Goal: Navigation & Orientation: Understand site structure

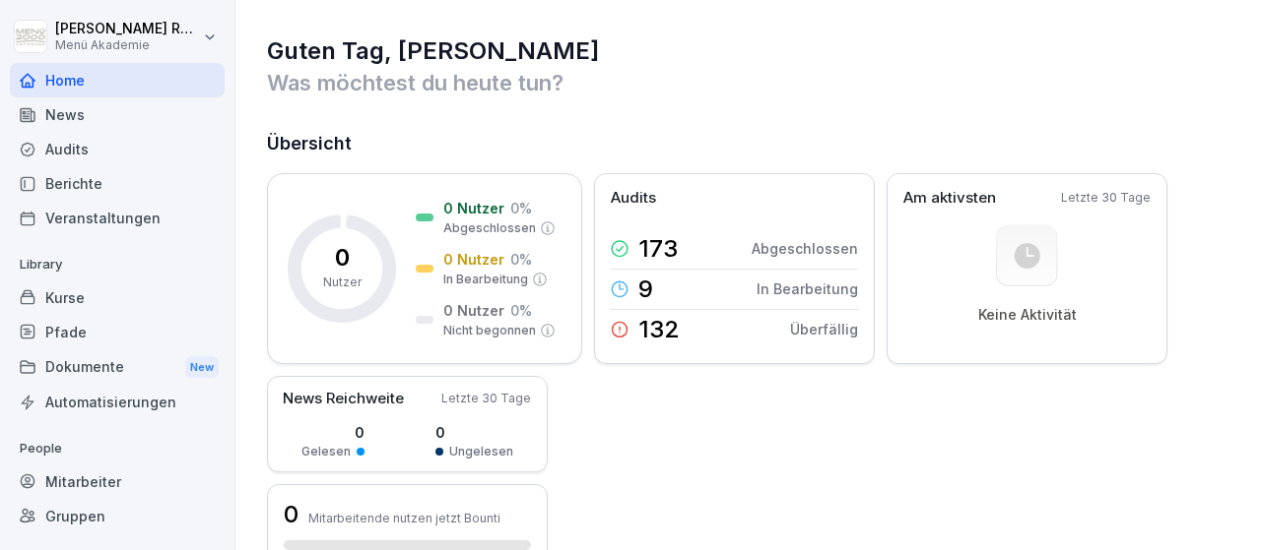
click at [86, 474] on div "Mitarbeiter" at bounding box center [117, 482] width 215 height 34
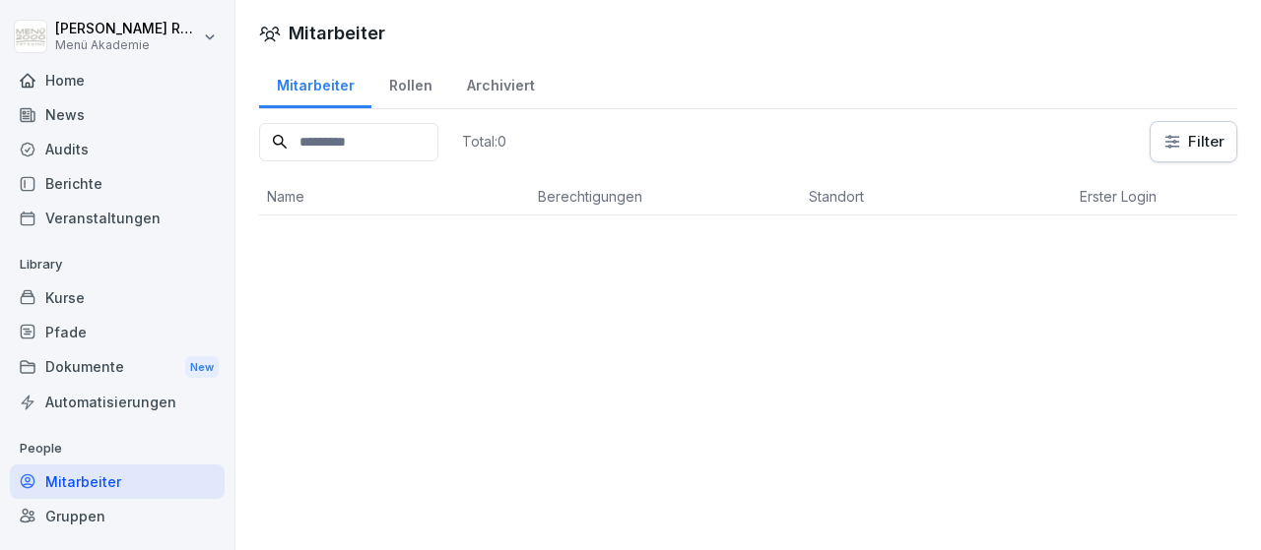
click at [87, 82] on div "Home" at bounding box center [117, 80] width 215 height 34
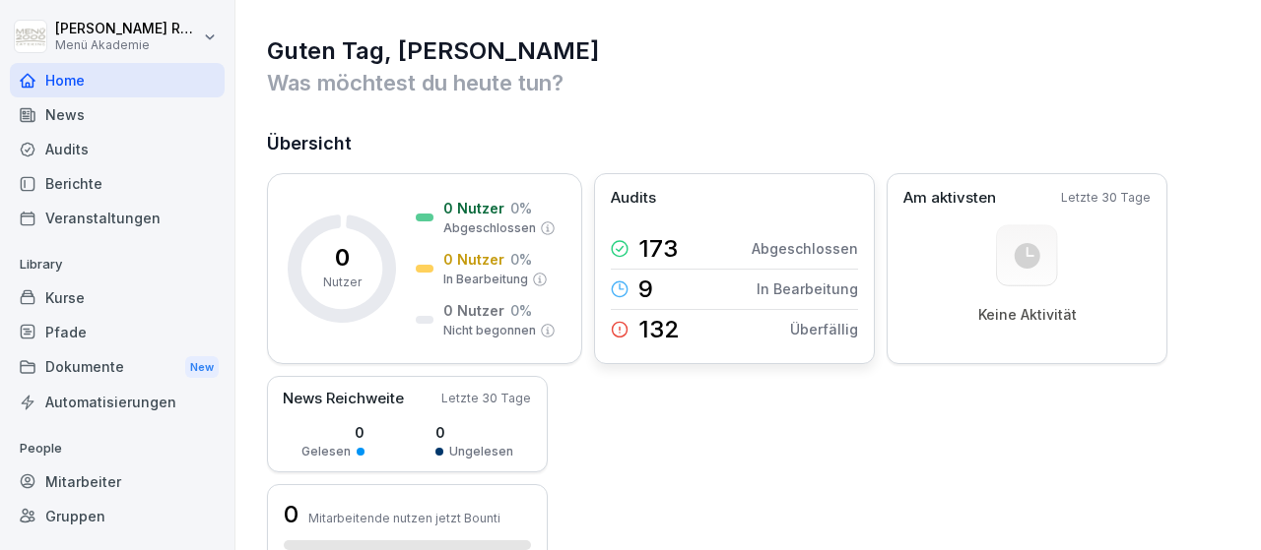
click at [751, 289] on div "9 In Bearbeitung" at bounding box center [734, 289] width 247 height 41
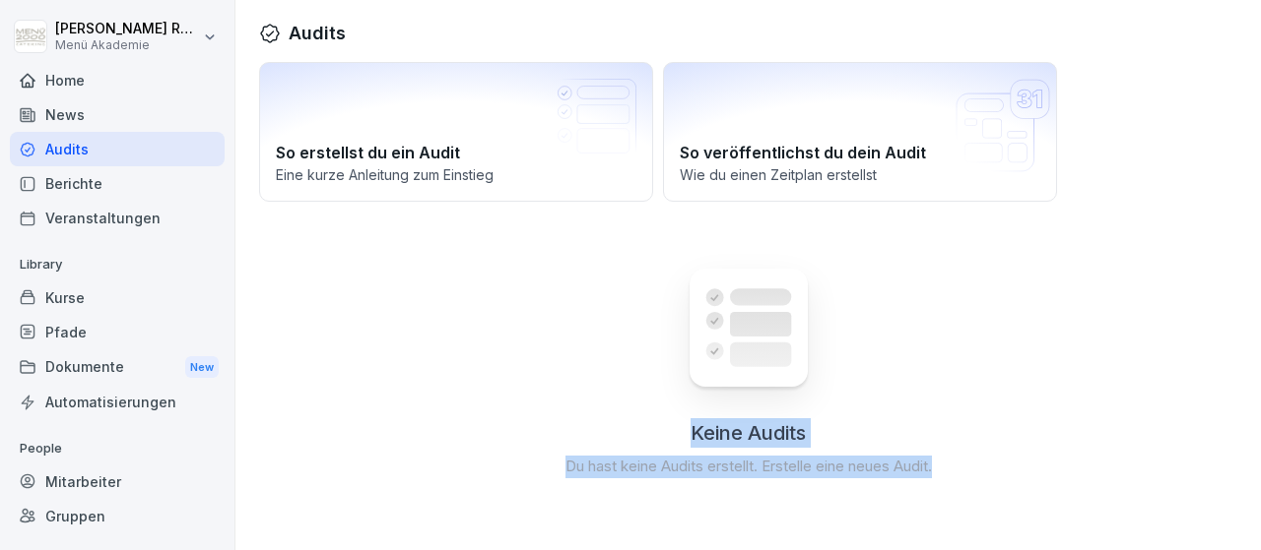
drag, startPoint x: 1256, startPoint y: 117, endPoint x: 1133, endPoint y: 506, distance: 407.7
click at [1133, 506] on div "So erstellst du ein Audit Eine kurze Anleitung zum Einstieg So veröffentlichst …" at bounding box center [747, 288] width 1025 height 460
click at [84, 185] on div "Berichte" at bounding box center [117, 183] width 215 height 34
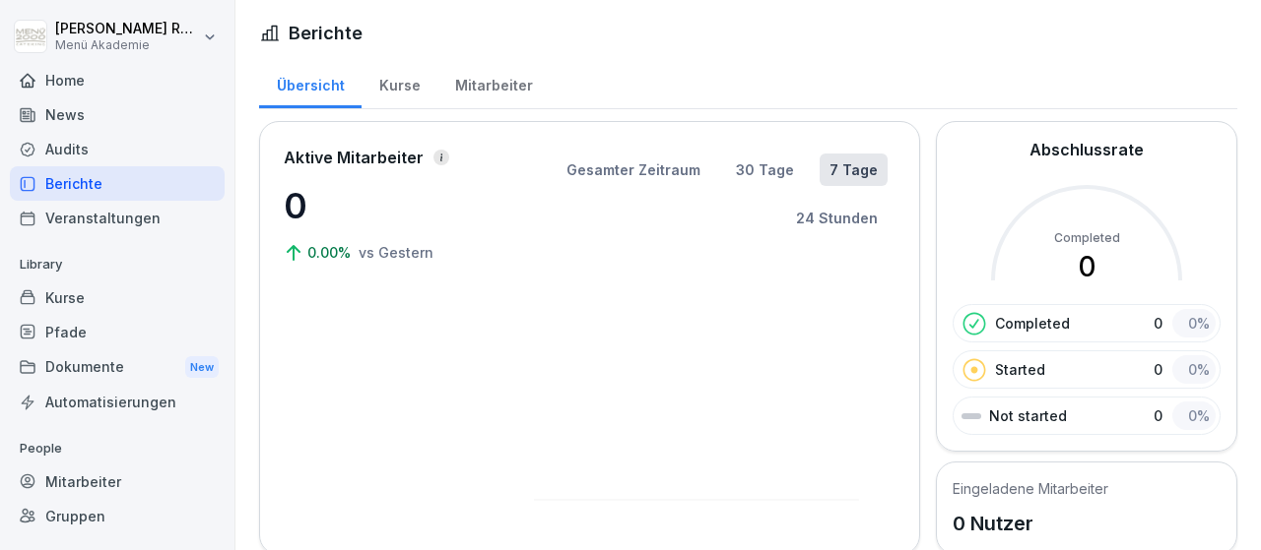
scroll to position [115, 0]
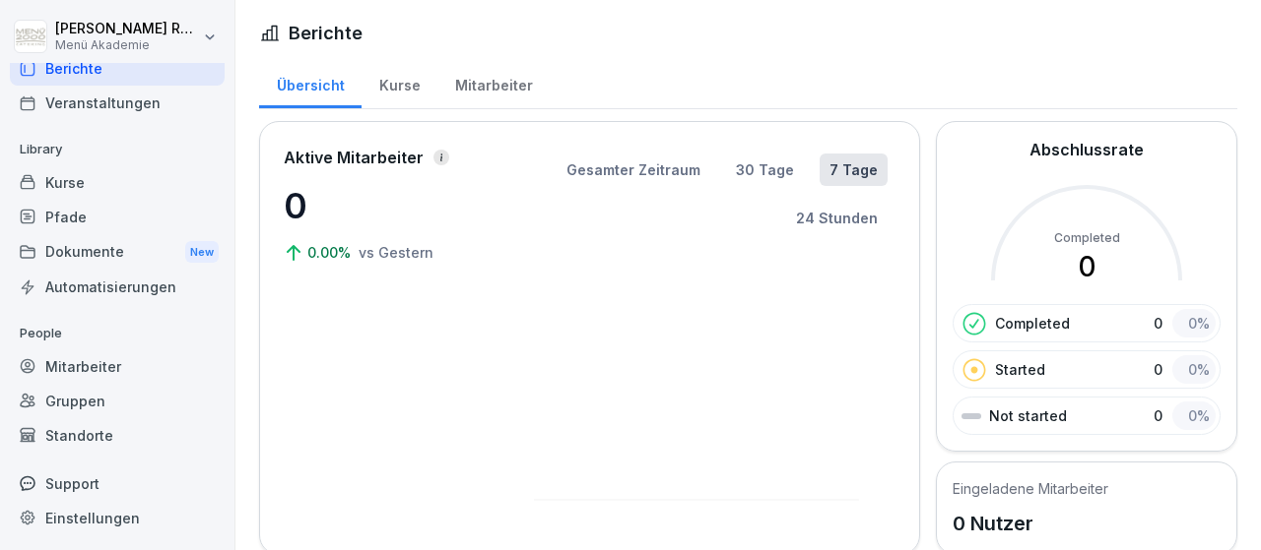
click at [71, 519] on div "Einstellungen" at bounding box center [117, 518] width 215 height 34
select select "**"
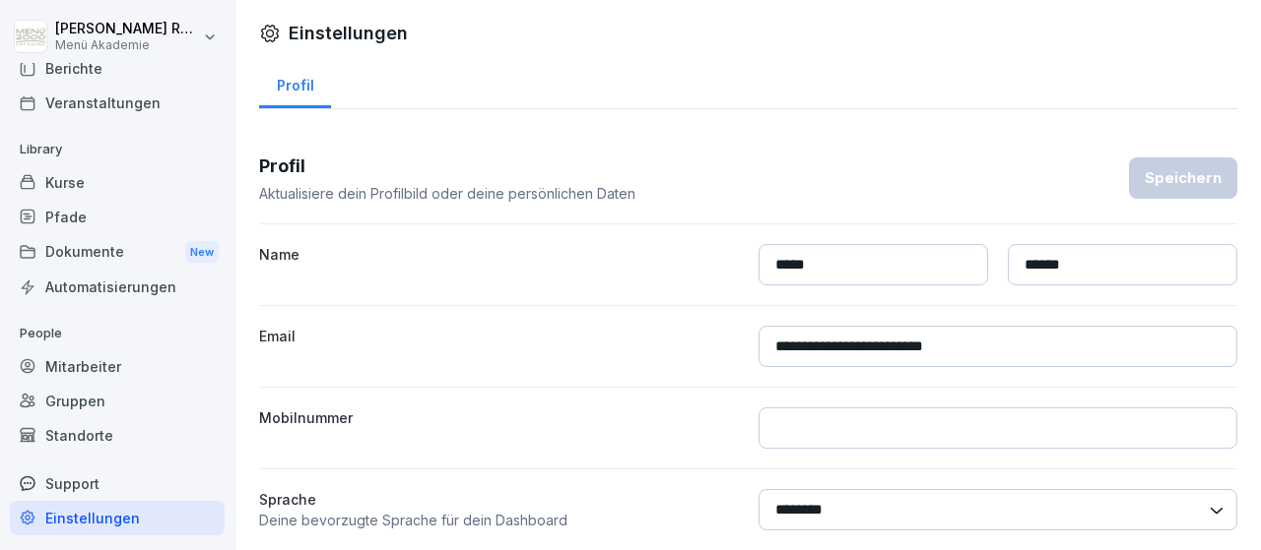
click at [83, 354] on div "Mitarbeiter" at bounding box center [117, 367] width 215 height 34
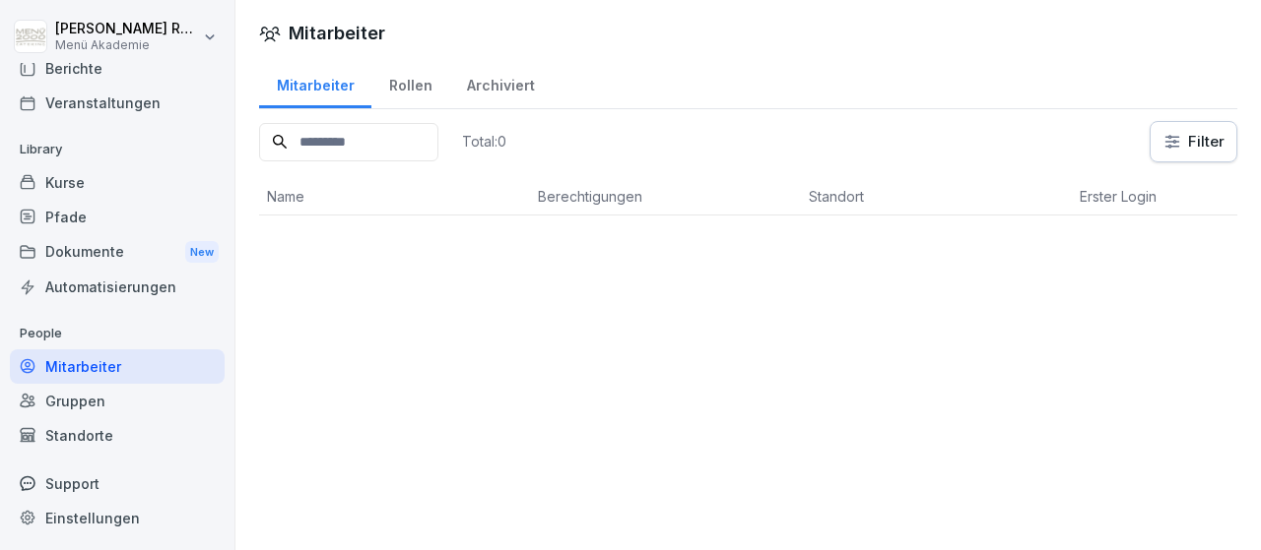
click at [1253, 75] on div "Mitarbeiter Rollen Archiviert Total: 0 Filter Name Berechtigungen Standort Erst…" at bounding box center [747, 144] width 1025 height 173
click at [401, 88] on div "Rollen" at bounding box center [410, 83] width 78 height 50
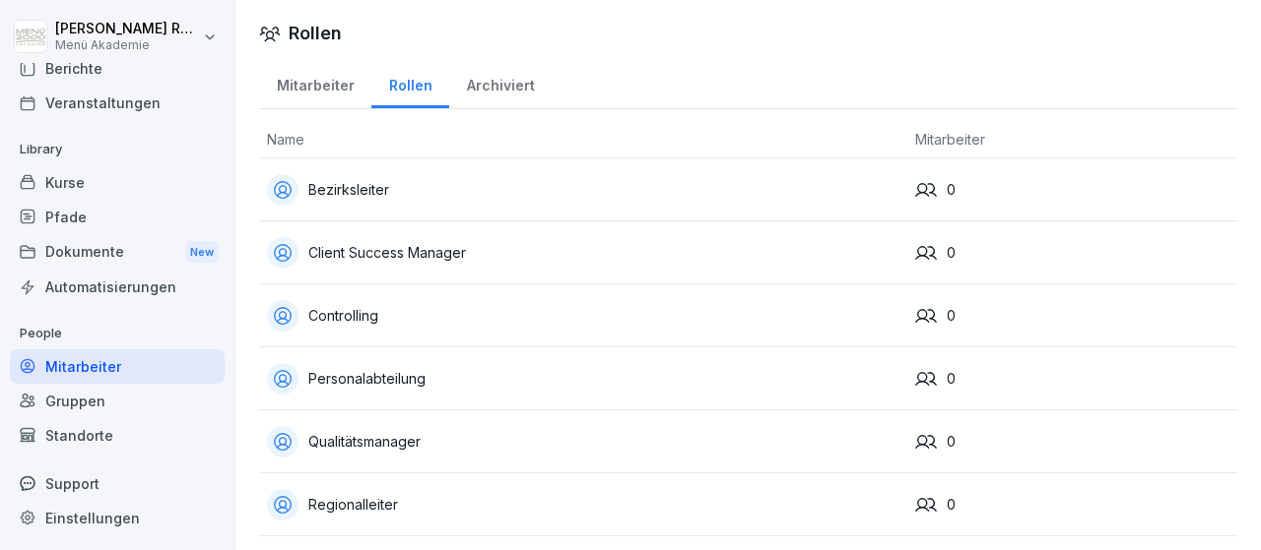
click at [738, 181] on div "Bezirksleiter" at bounding box center [583, 190] width 632 height 32
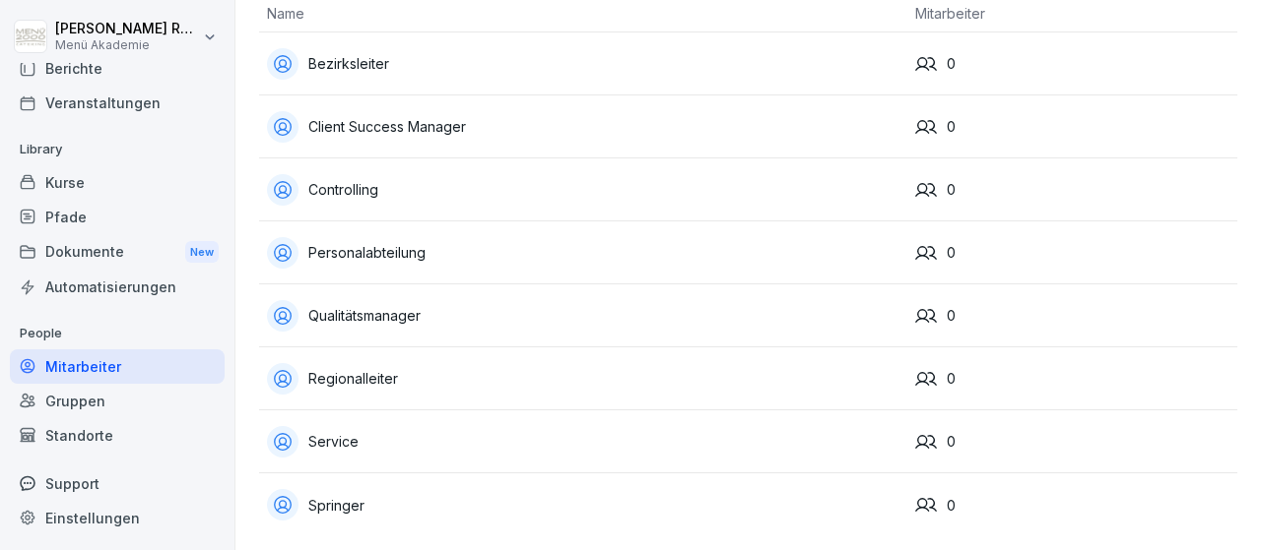
click at [94, 379] on div "Mitarbeiter" at bounding box center [117, 367] width 215 height 34
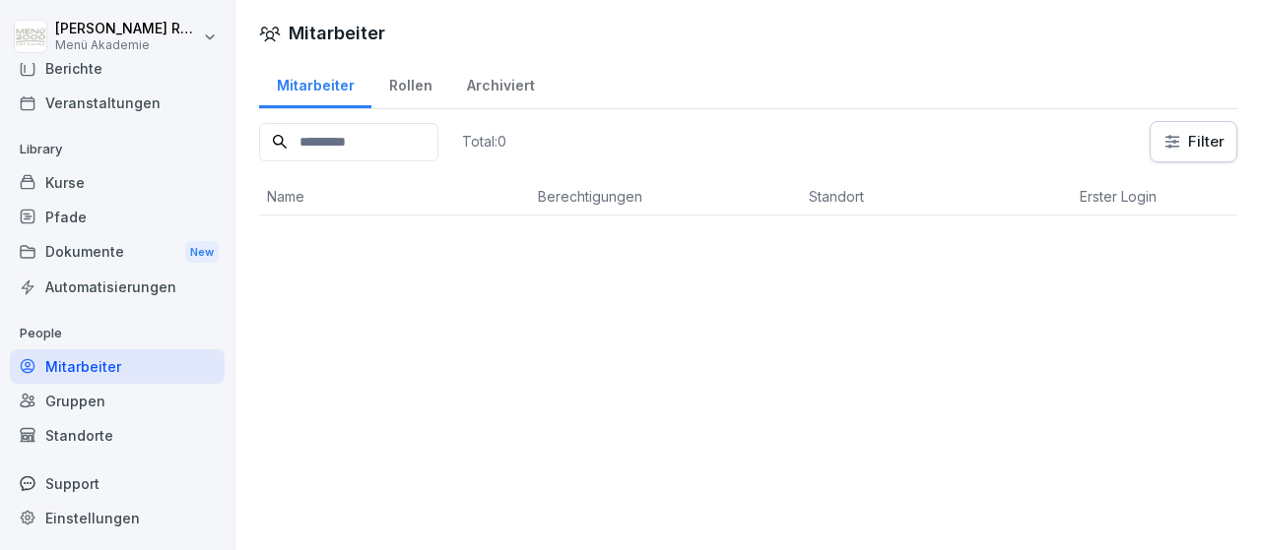
click at [122, 356] on div "Mitarbeiter" at bounding box center [117, 367] width 215 height 34
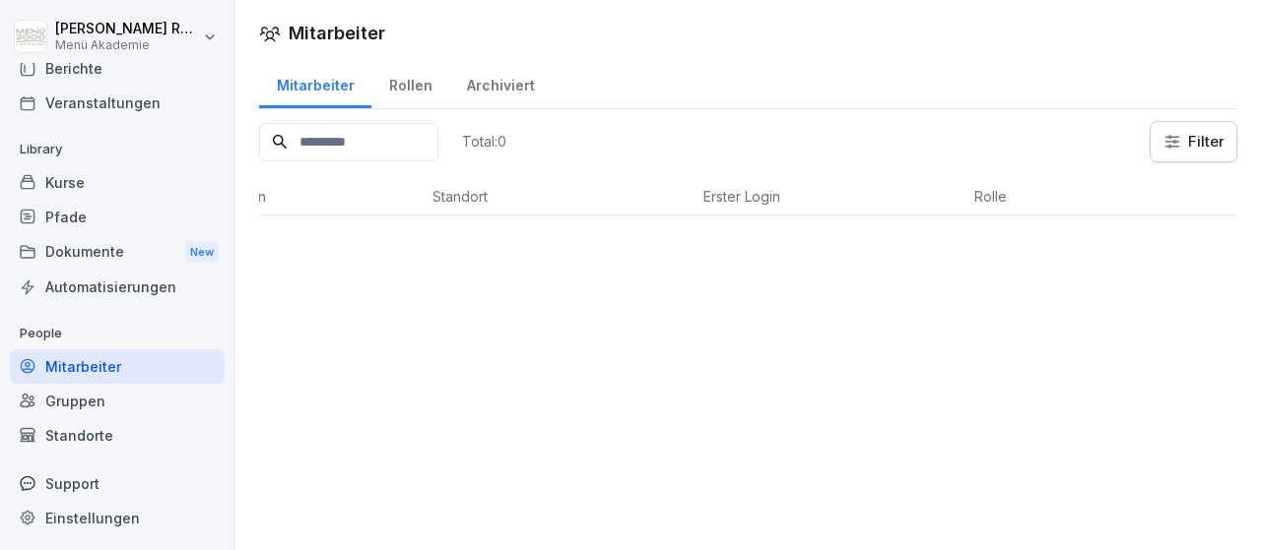
scroll to position [0, 376]
click at [1167, 135] on html "Marco Rolink Menü Akademie Home News Audits Berichte Veranstaltungen Library Ku…" at bounding box center [630, 275] width 1261 height 550
click at [1056, 120] on html "Marco Rolink Menü Akademie Home News Audits Berichte Veranstaltungen Library Ku…" at bounding box center [630, 275] width 1261 height 550
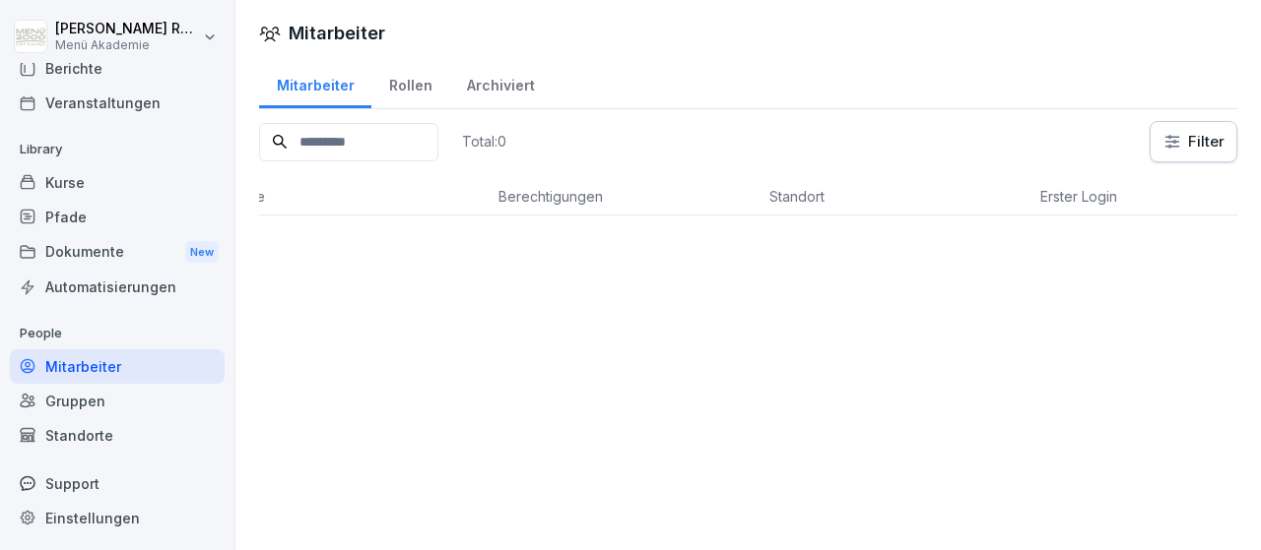
scroll to position [0, 0]
click at [99, 188] on div "Kurse" at bounding box center [117, 182] width 215 height 34
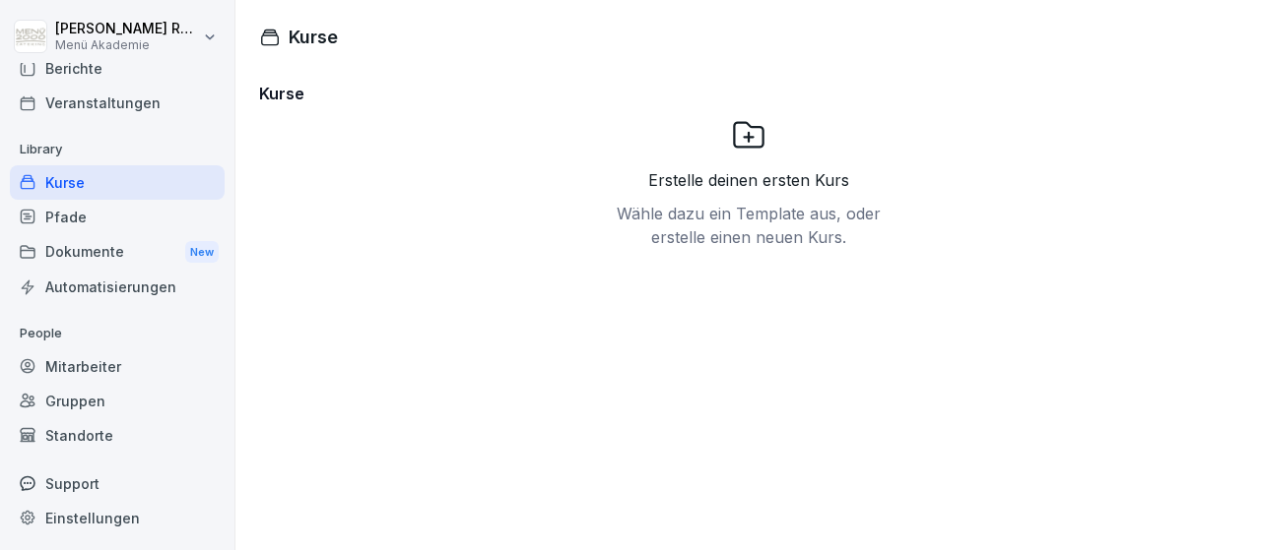
click at [80, 361] on div "Mitarbeiter" at bounding box center [117, 367] width 215 height 34
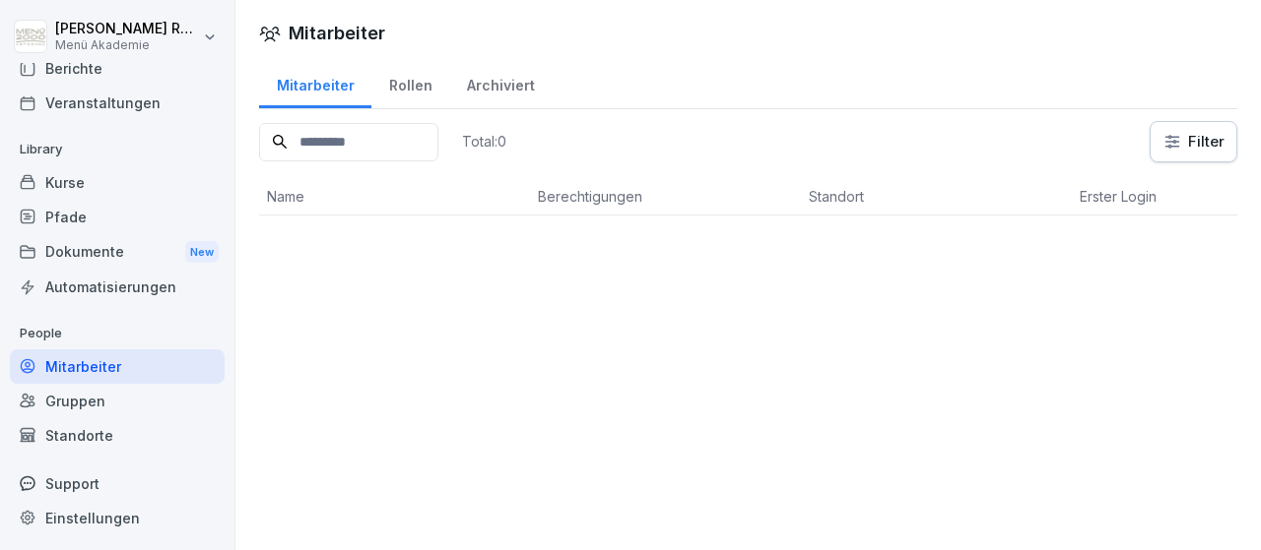
click at [80, 361] on div "Mitarbeiter" at bounding box center [117, 367] width 215 height 34
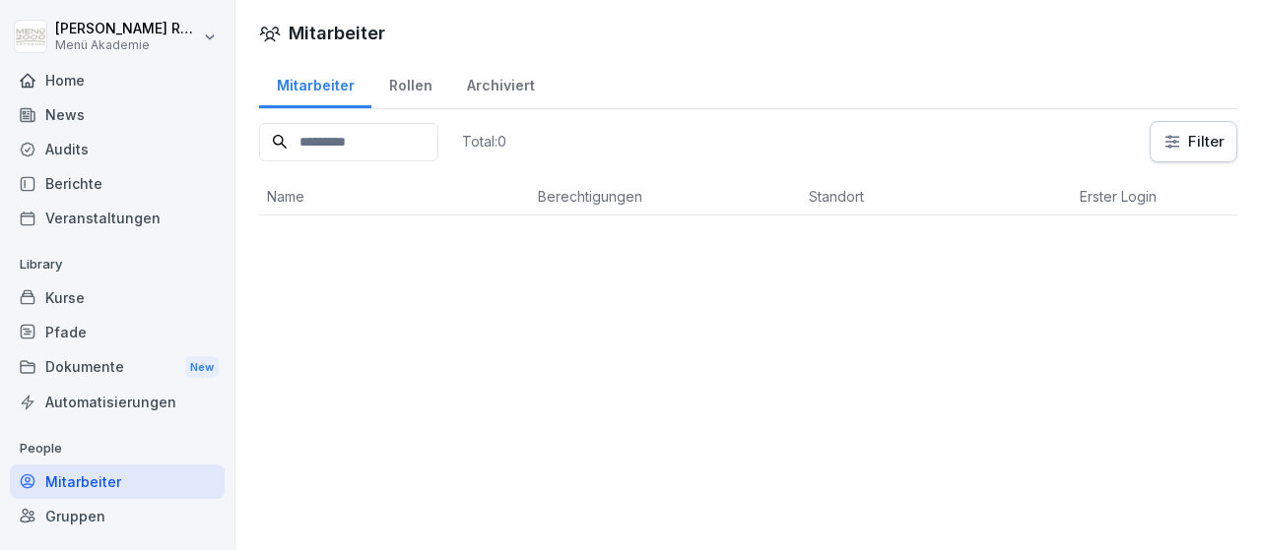
click at [61, 85] on div "Home" at bounding box center [117, 80] width 215 height 34
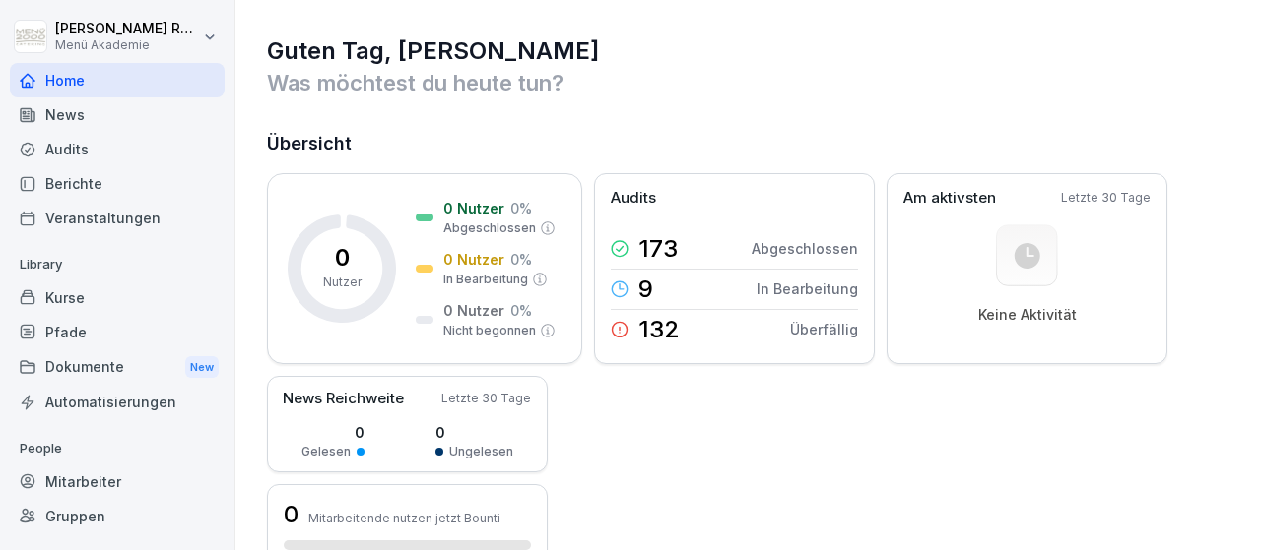
click at [61, 85] on div "Home" at bounding box center [117, 80] width 215 height 34
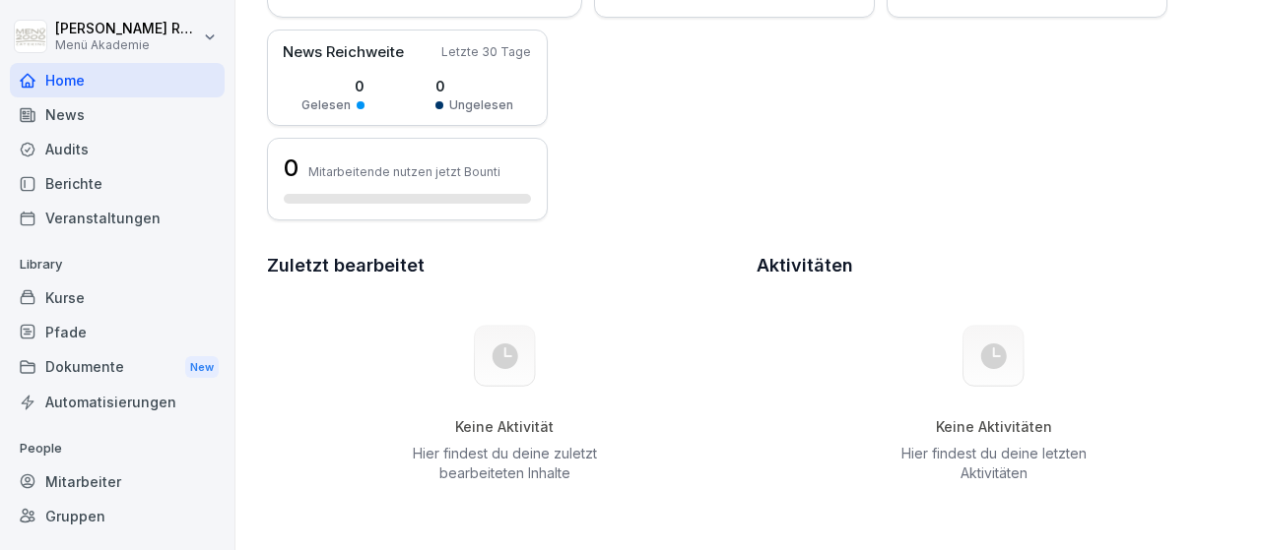
scroll to position [104, 0]
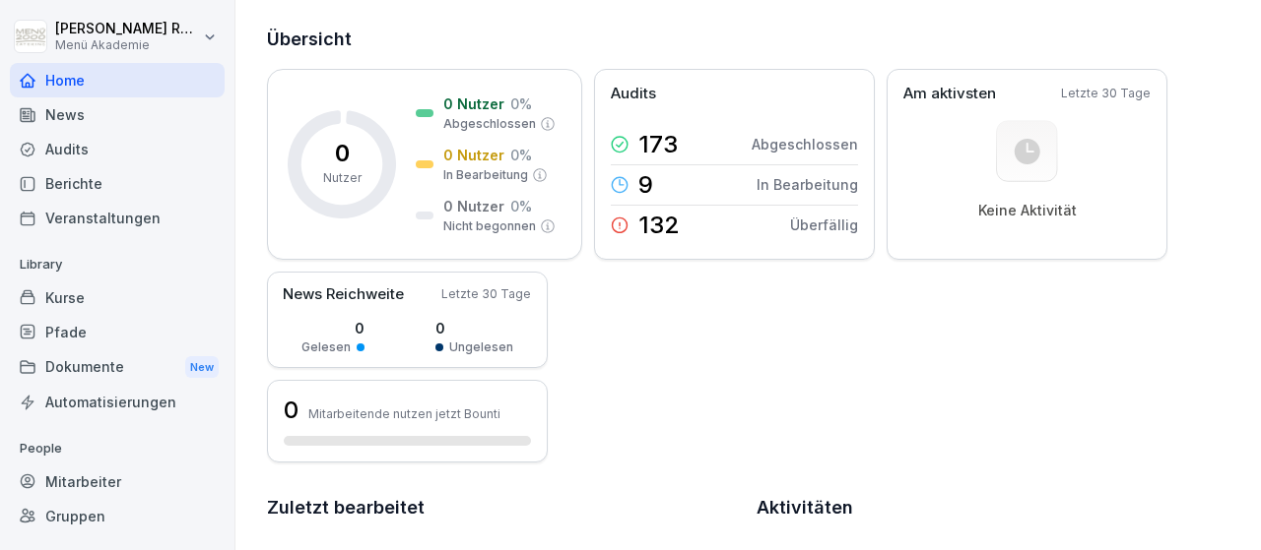
click at [124, 485] on div "Mitarbeiter" at bounding box center [117, 482] width 215 height 34
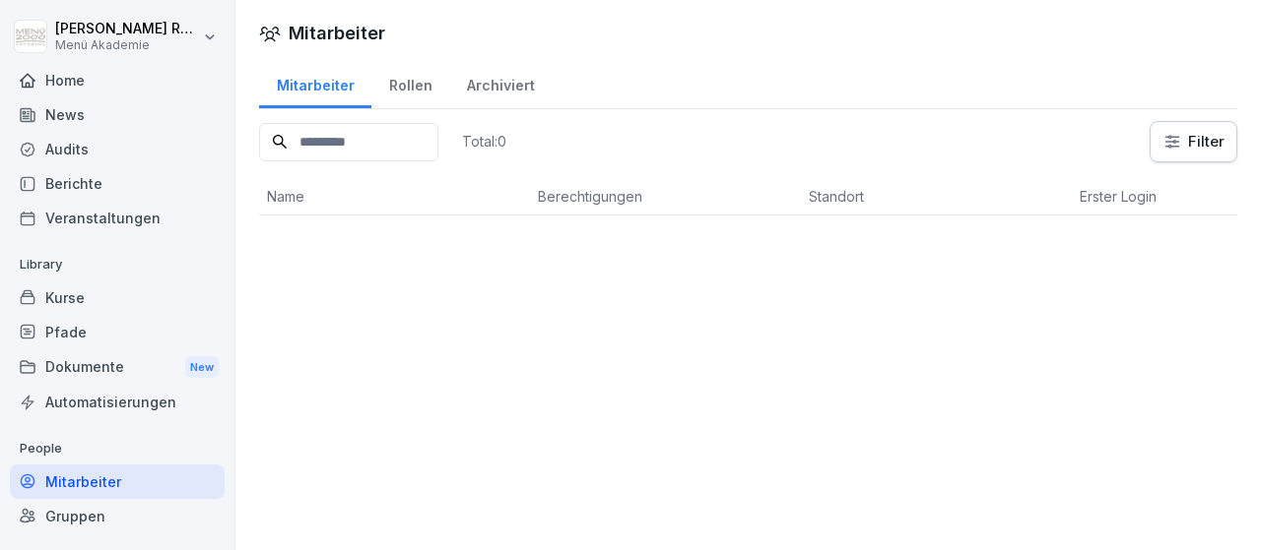
click at [124, 485] on div "Mitarbeiter" at bounding box center [117, 482] width 215 height 34
click at [730, 482] on div "Mitarbeiter Mitarbeiter Rollen Archiviert Total: 0 Filter Name Berechtigungen S…" at bounding box center [747, 275] width 1025 height 550
